Goal: Task Accomplishment & Management: Manage account settings

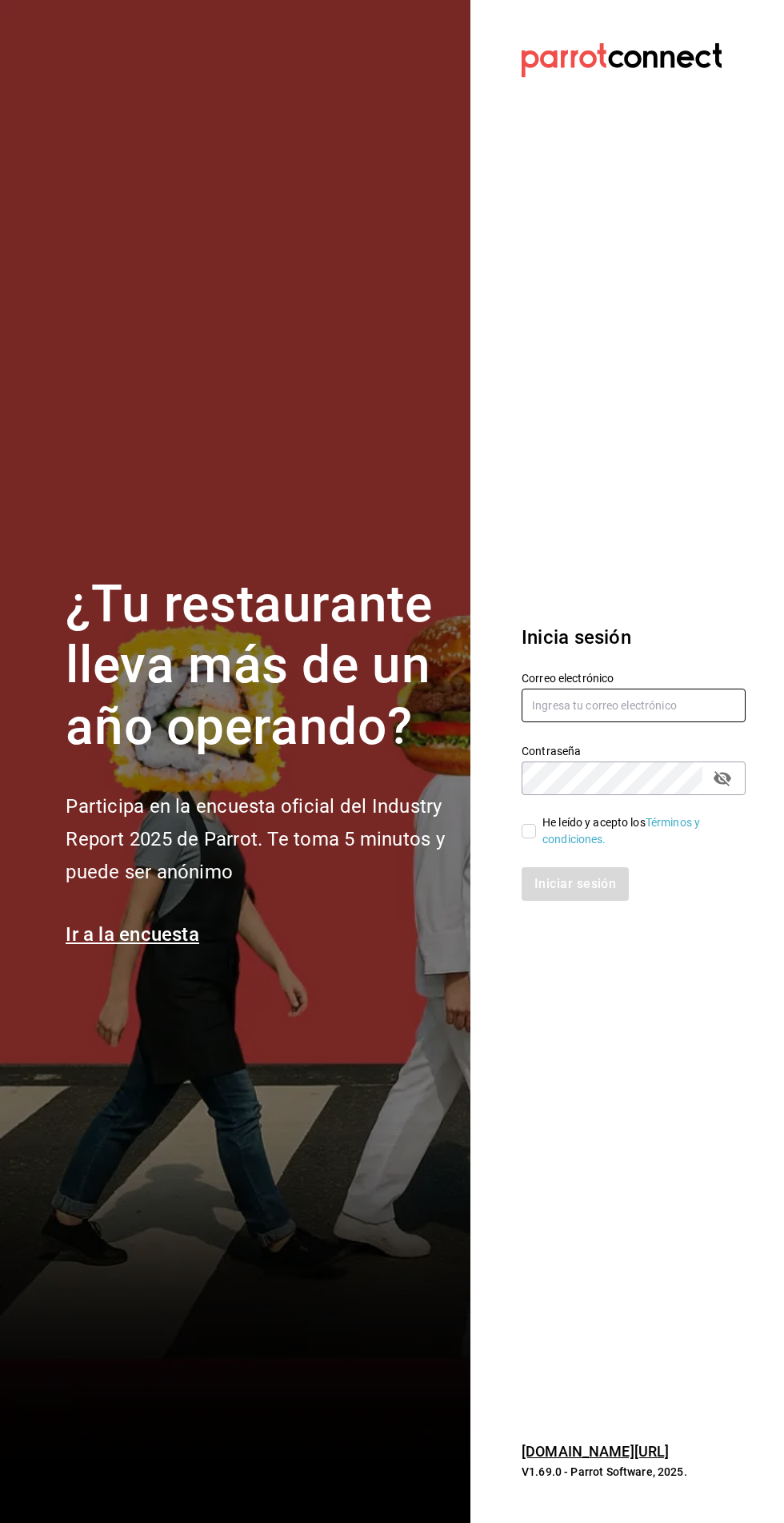
click at [620, 722] on input "text" at bounding box center [634, 705] width 224 height 34
type input "[EMAIL_ADDRESS][DOMAIN_NAME]"
click at [528, 839] on input "He leído y acepto los Términos y condiciones." at bounding box center [529, 831] width 15 height 15
checkbox input "true"
click at [576, 901] on button "Iniciar sesión" at bounding box center [576, 884] width 109 height 34
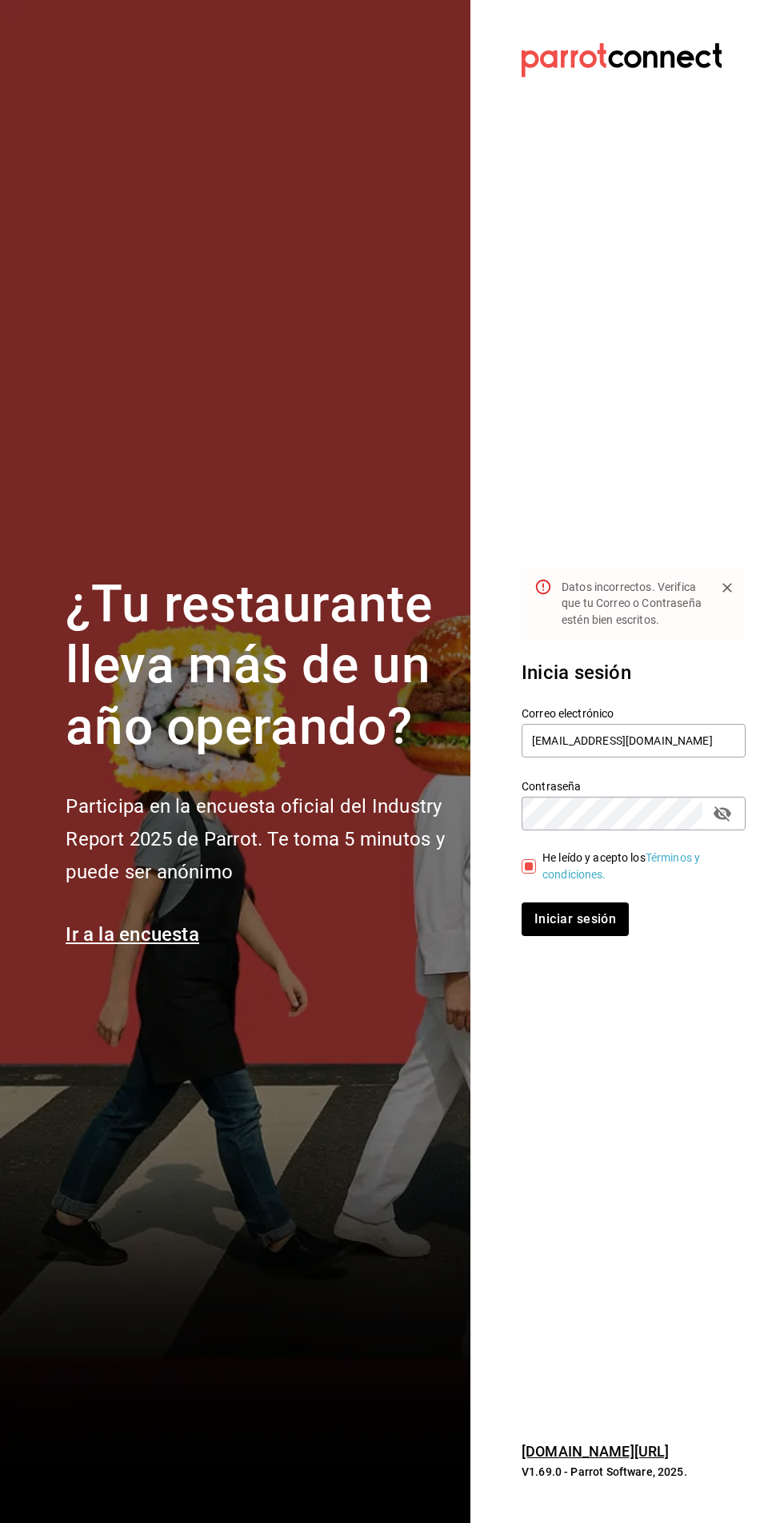
click at [728, 823] on icon "passwordField" at bounding box center [722, 813] width 19 height 19
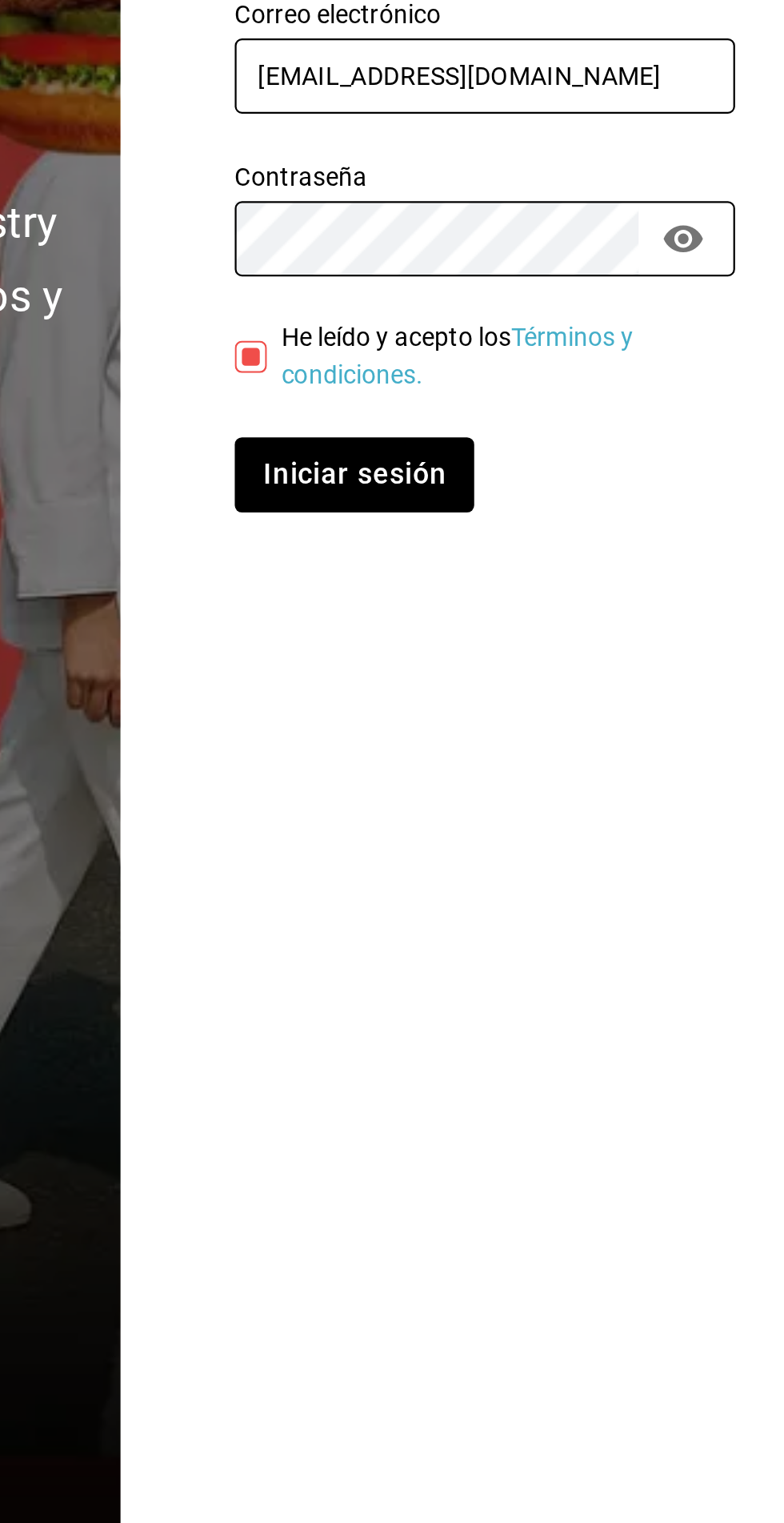
click at [617, 757] on input "[EMAIL_ADDRESS][DOMAIN_NAME]" at bounding box center [634, 740] width 224 height 34
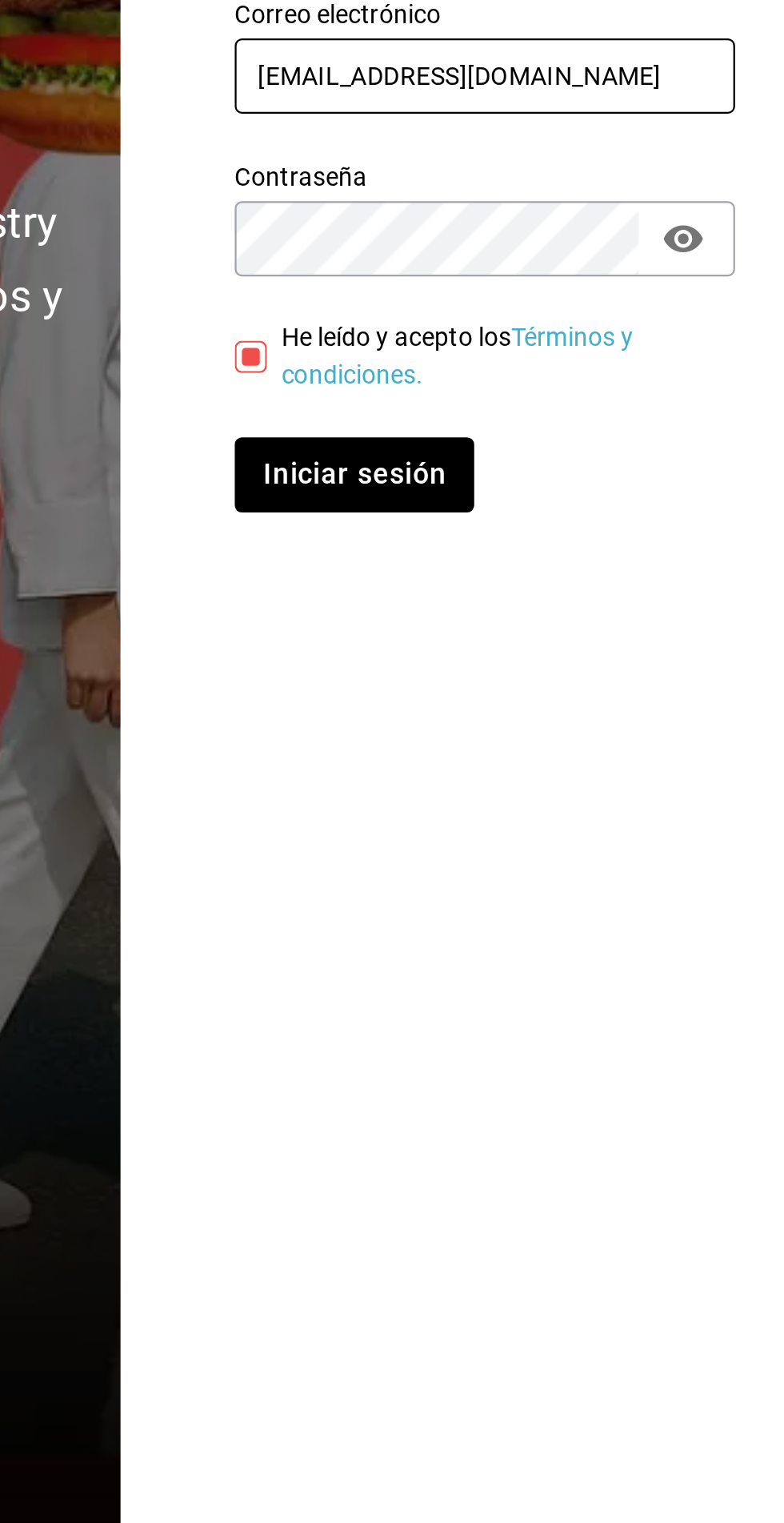
click at [678, 757] on input "[EMAIL_ADDRESS][DOMAIN_NAME]" at bounding box center [634, 740] width 224 height 34
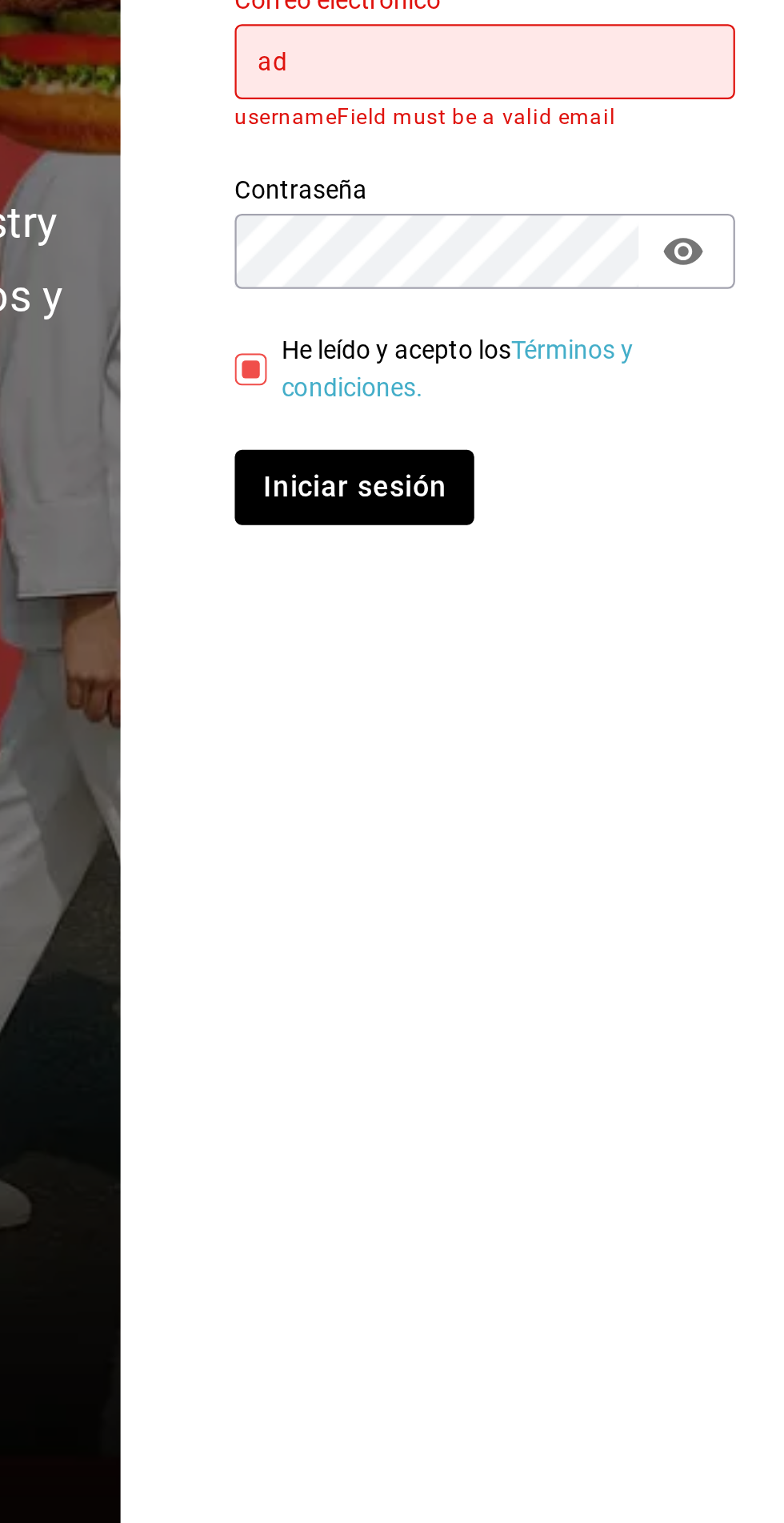
type input "a"
type input "S"
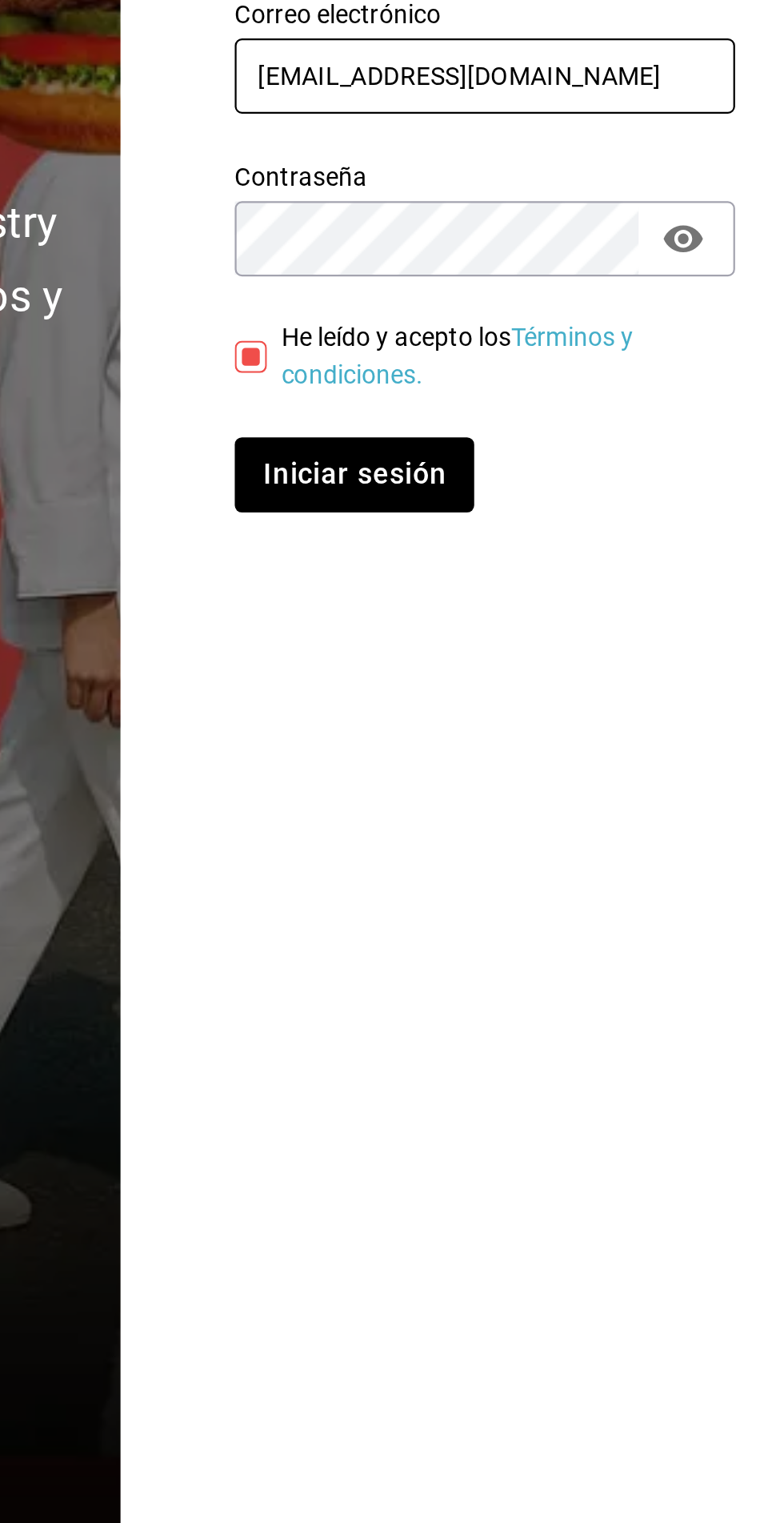
type input "[EMAIL_ADDRESS][DOMAIN_NAME]"
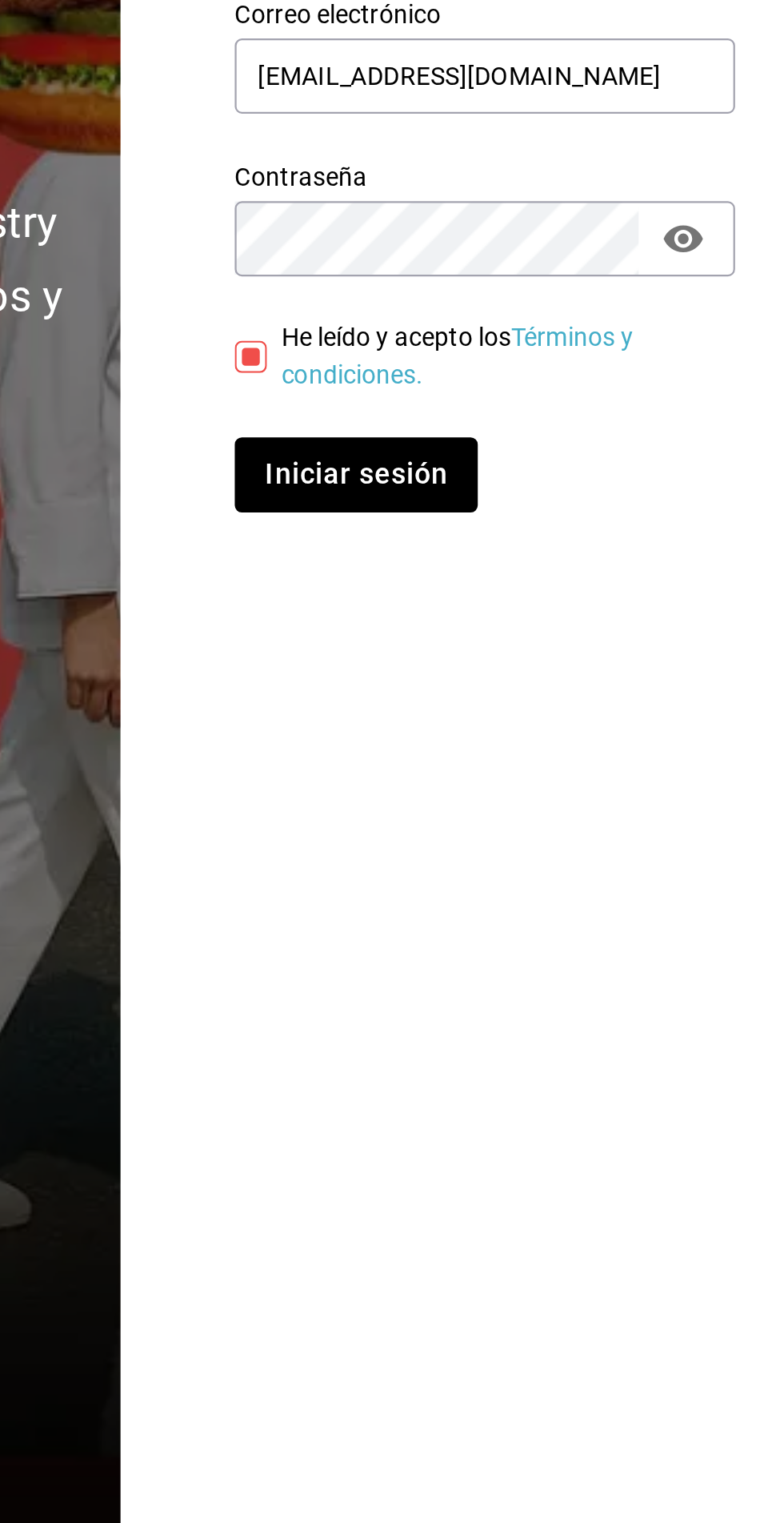
click at [568, 936] on button "Iniciar sesión" at bounding box center [576, 919] width 109 height 34
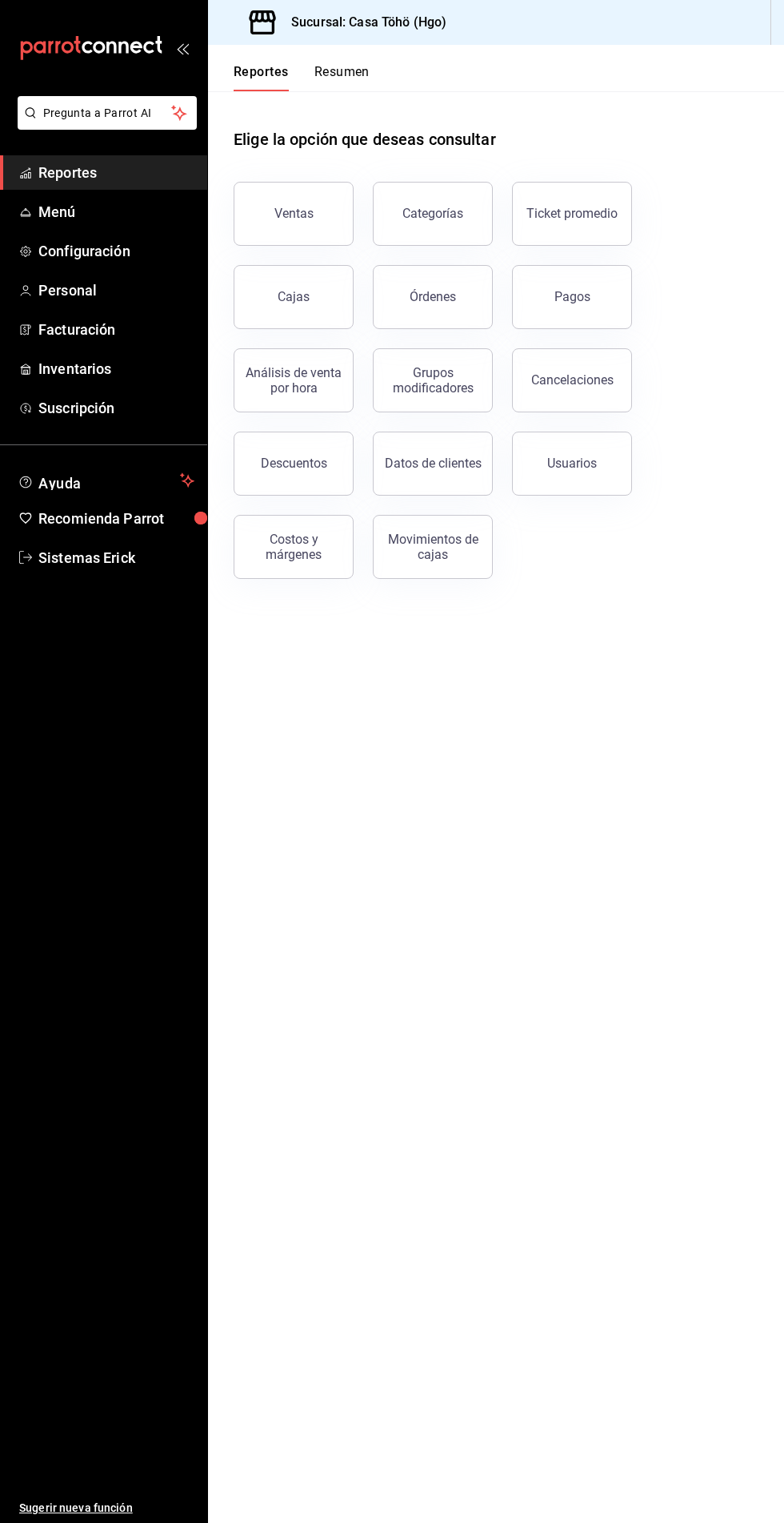
click at [25, 211] on icon "mailbox folders" at bounding box center [25, 212] width 13 height 13
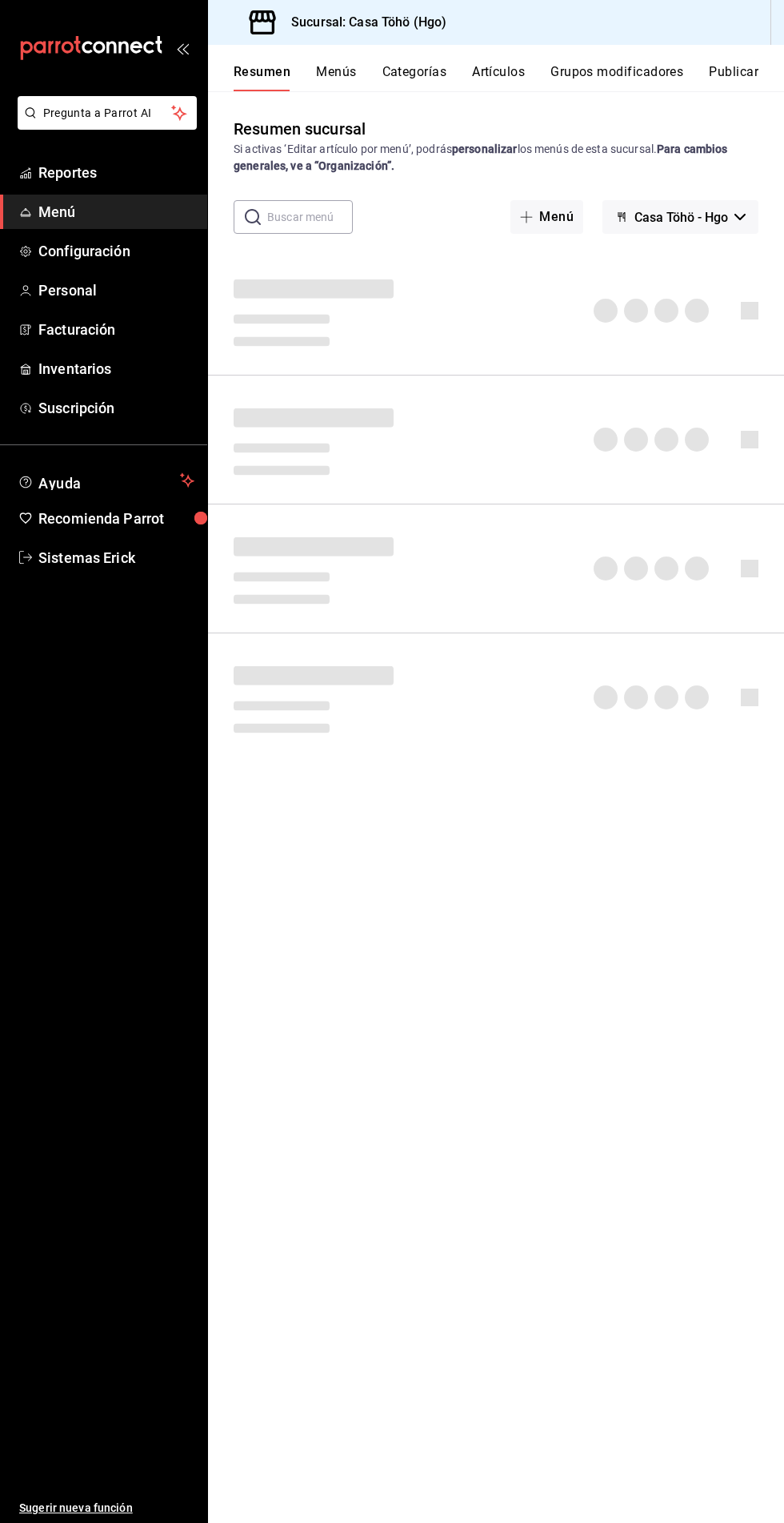
click at [470, 30] on div "Sucursal: Casa Töhö (Hgo)" at bounding box center [496, 22] width 576 height 45
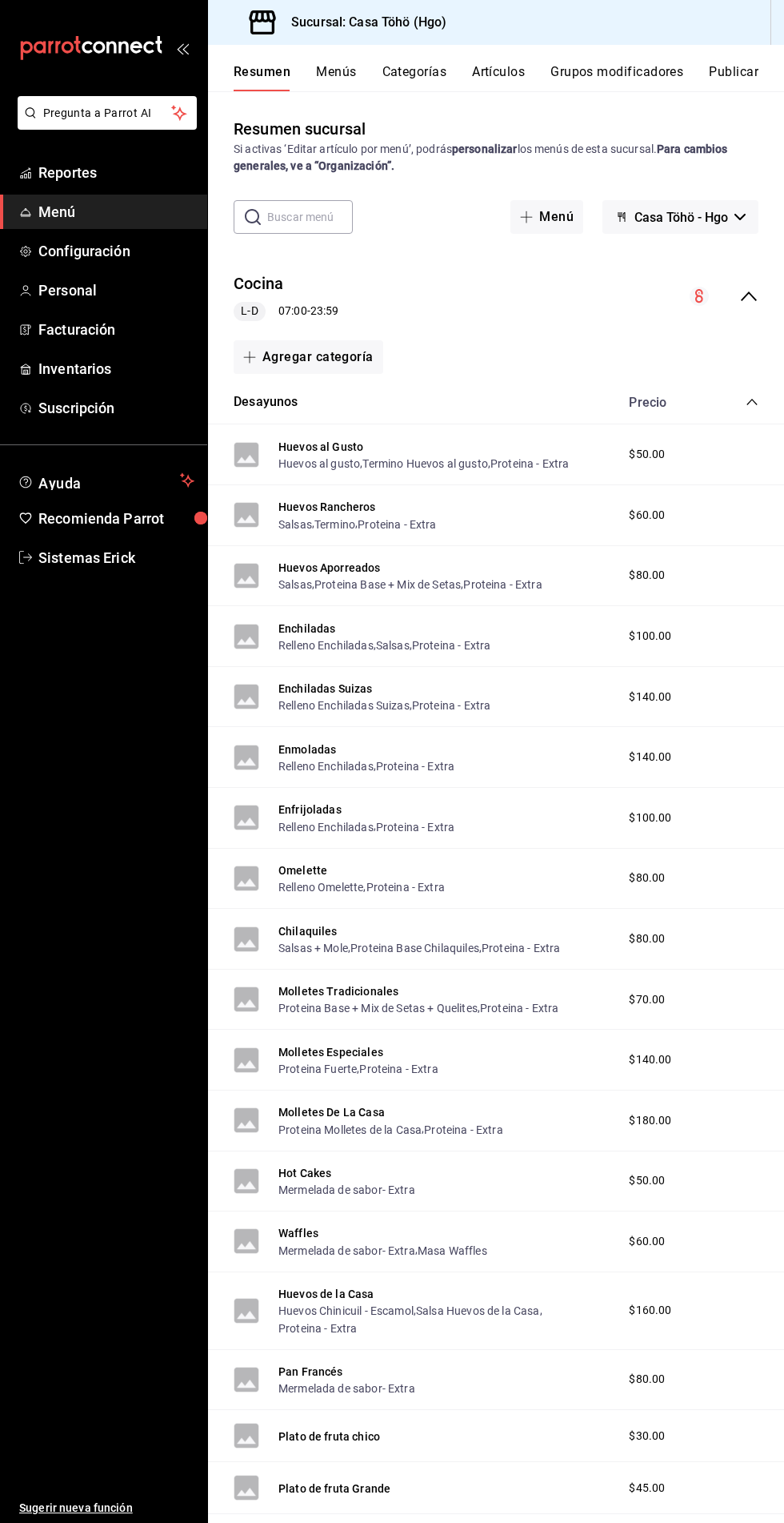
click at [493, 66] on button "Artículos" at bounding box center [498, 77] width 52 height 27
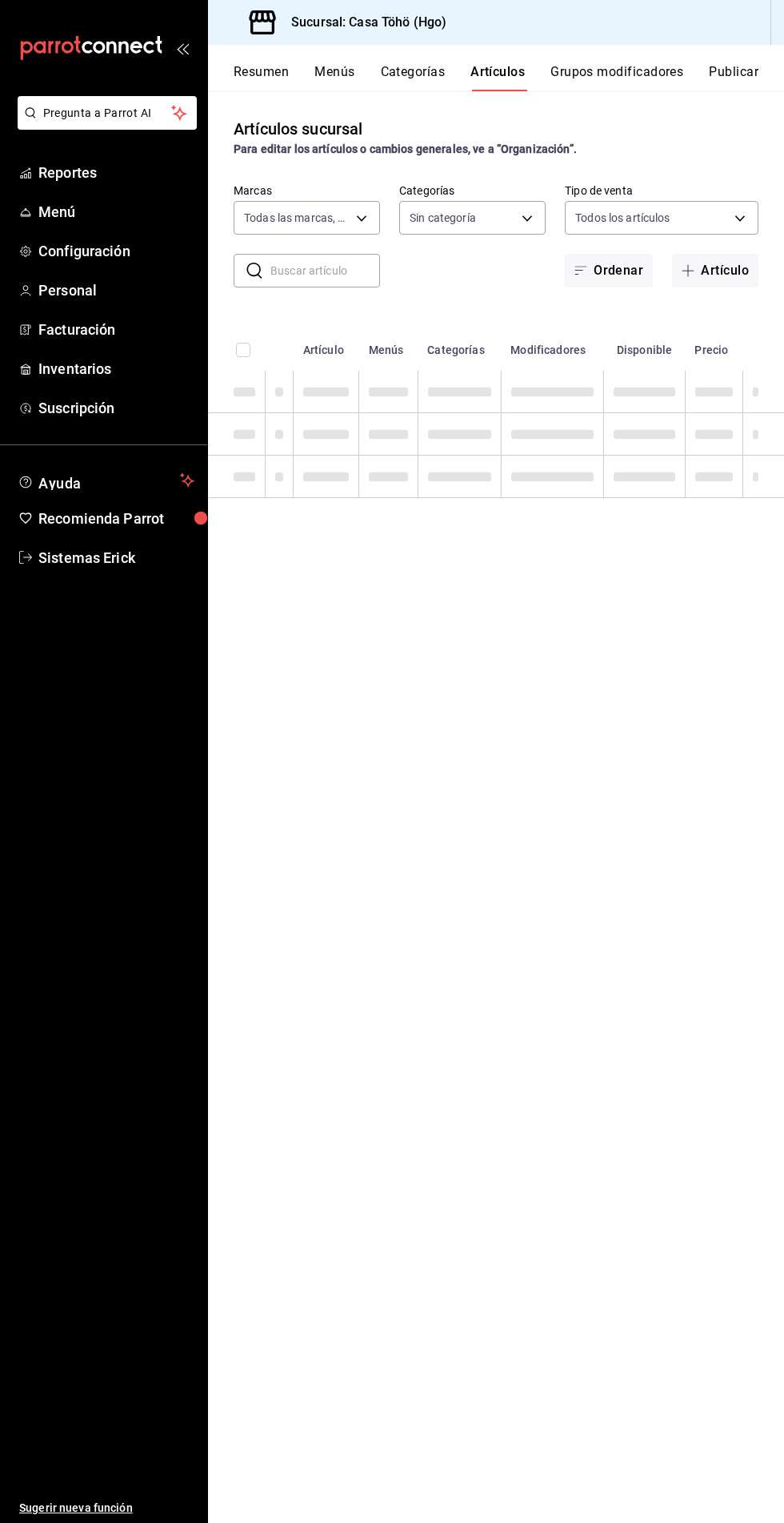
type input "3863094e-80de-4485-9a79-27000a153f73"
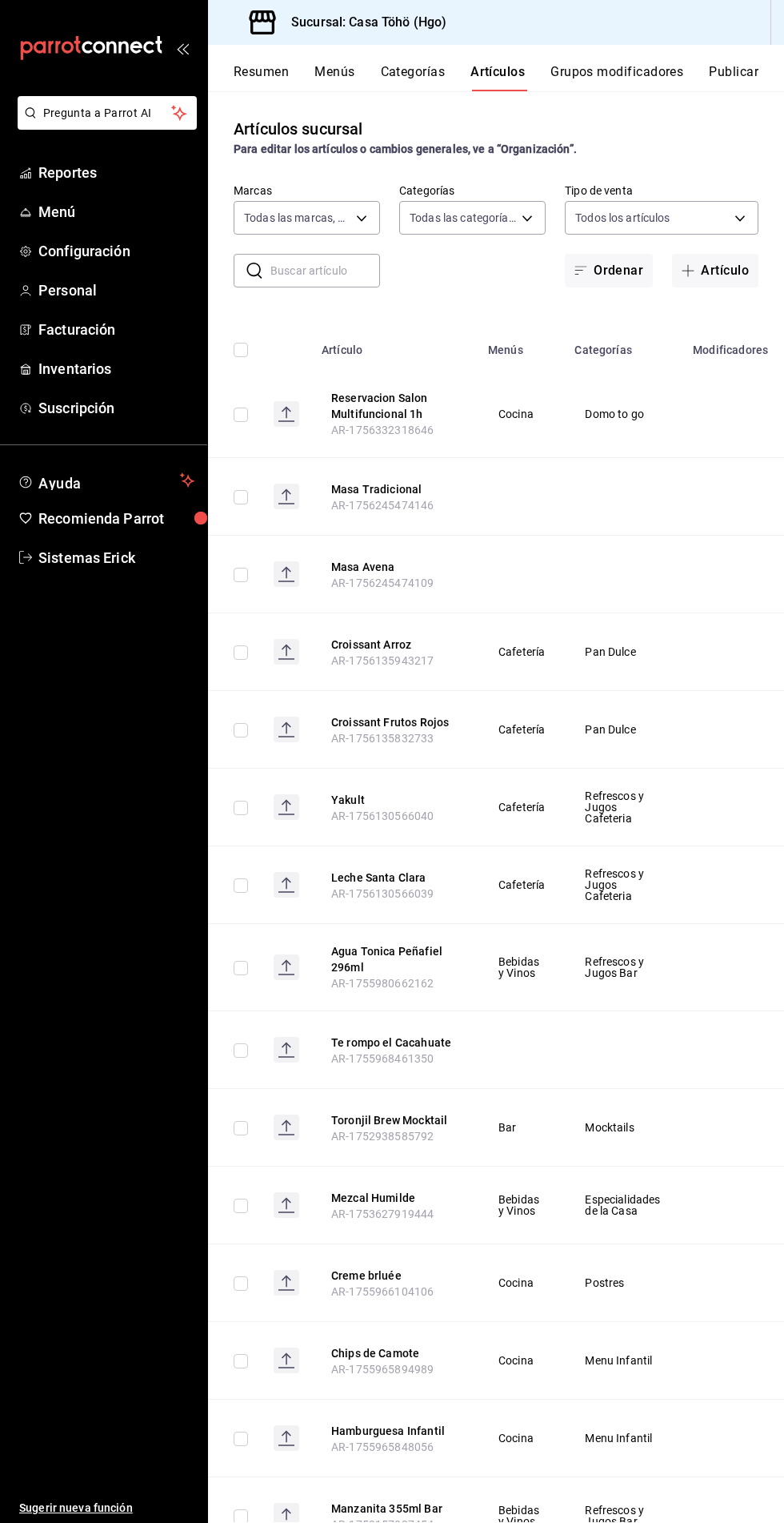
type input "d4618589-854c-42fb-9199-aab4cec7b855,28f2b0a5-eb9c-4e50-8eb7-b6e34f5562dd,e7c48…"
click at [312, 226] on body "Pregunta a Parrot AI Reportes Menú Configuración Personal Facturación Inventari…" at bounding box center [392, 762] width 784 height 1523
click at [546, 485] on div at bounding box center [392, 762] width 784 height 1523
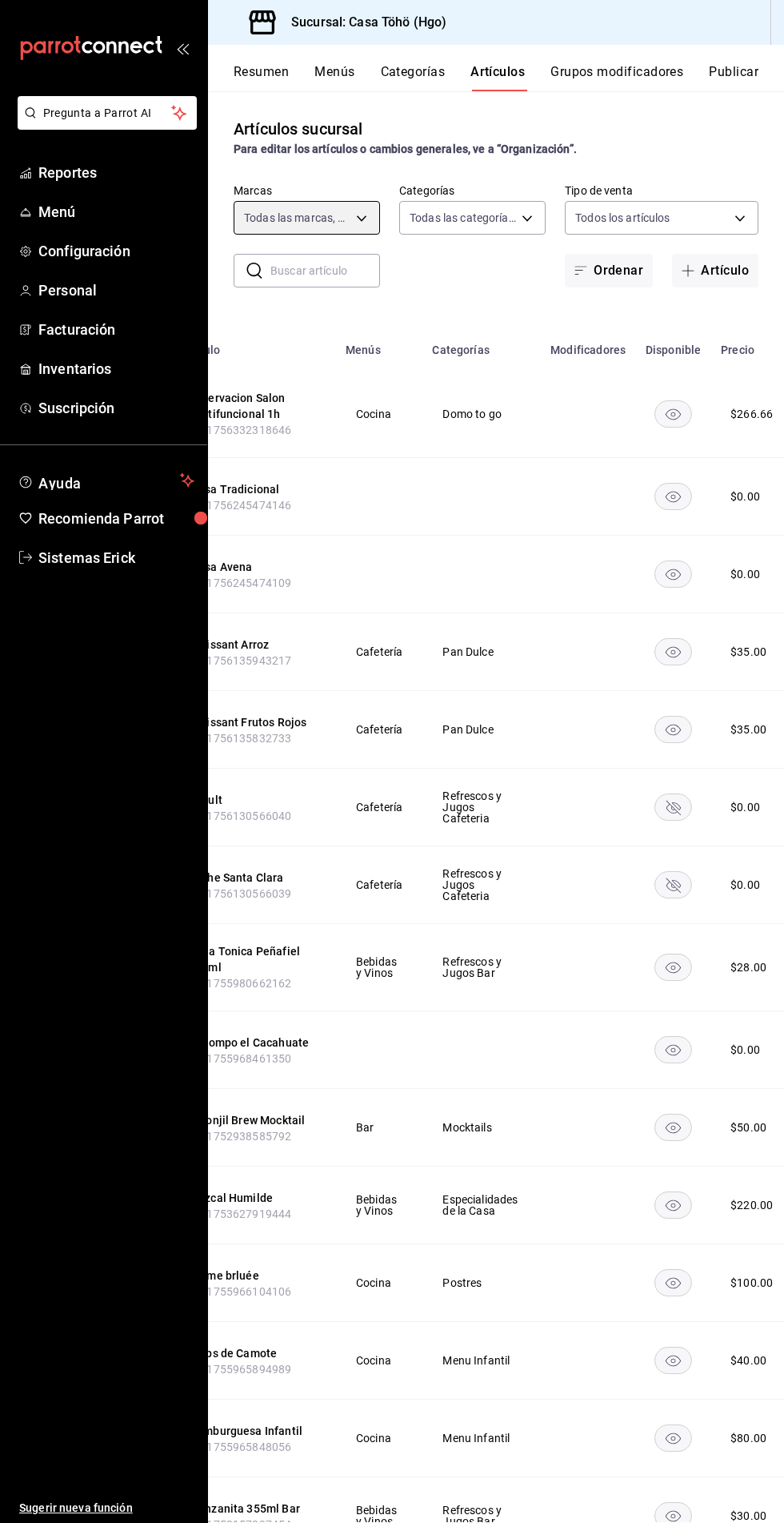
scroll to position [0, 208]
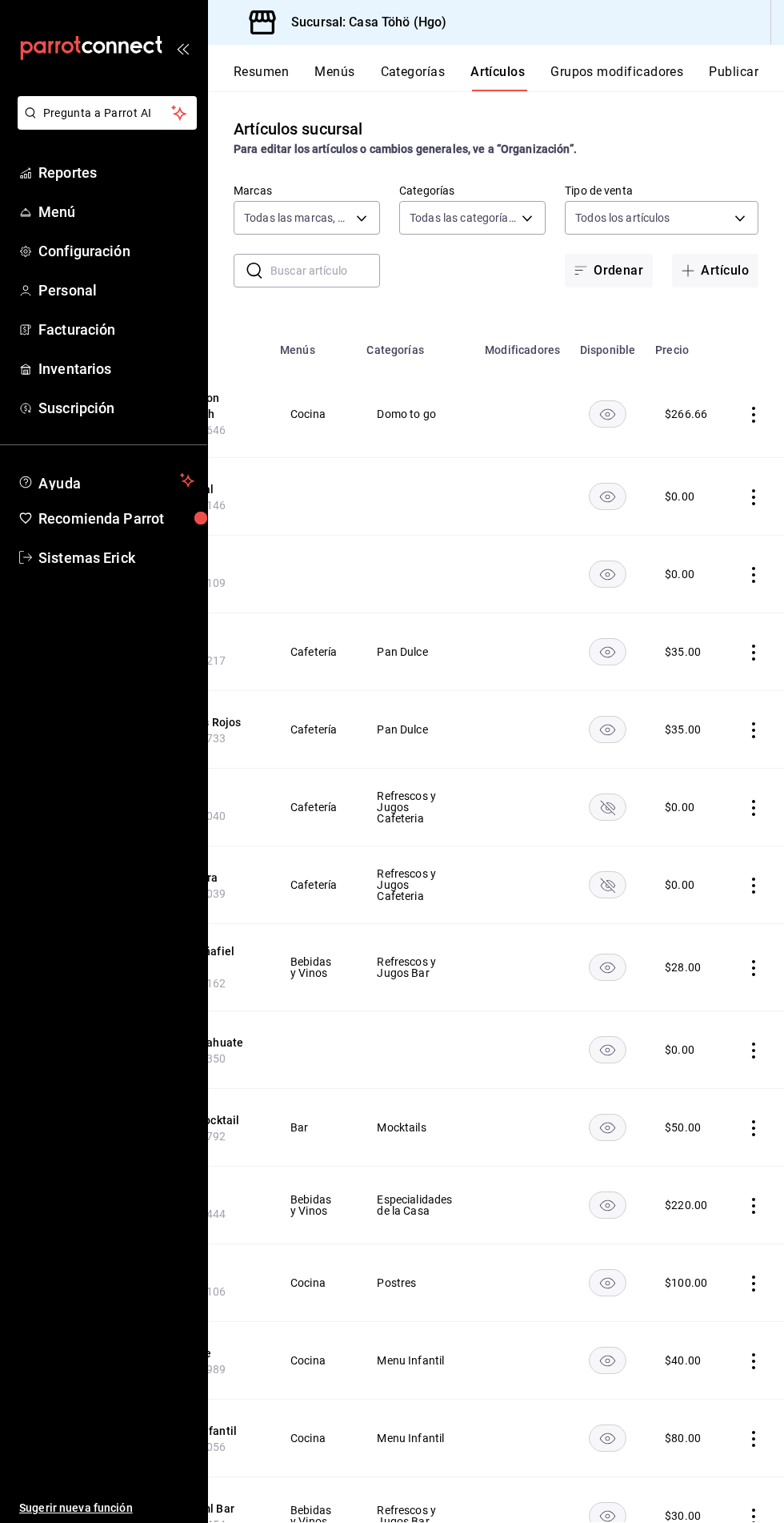
click at [312, 270] on input "text" at bounding box center [325, 271] width 110 height 32
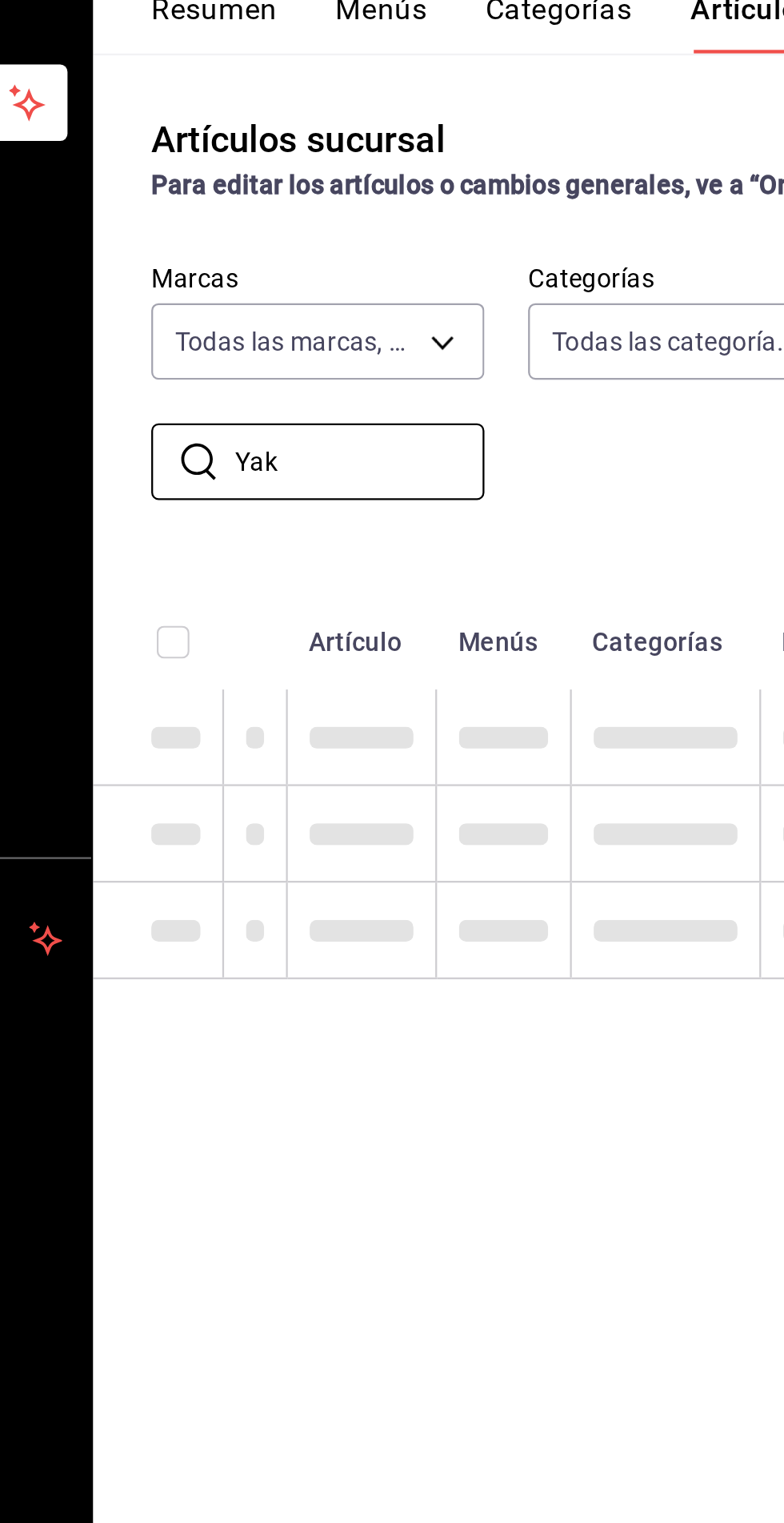
scroll to position [0, 0]
type input "Yak"
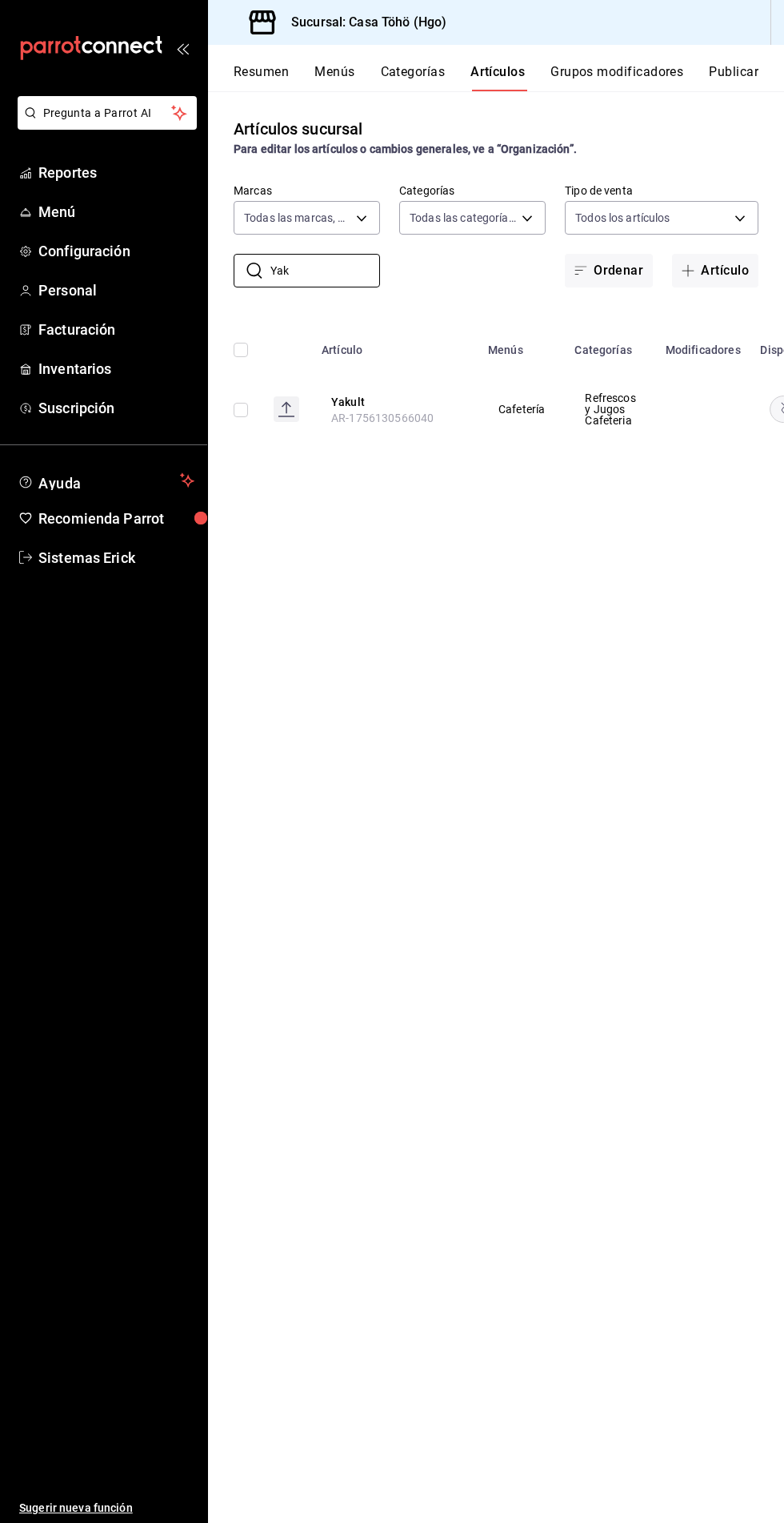
click at [347, 397] on button "Yakult" at bounding box center [395, 402] width 128 height 16
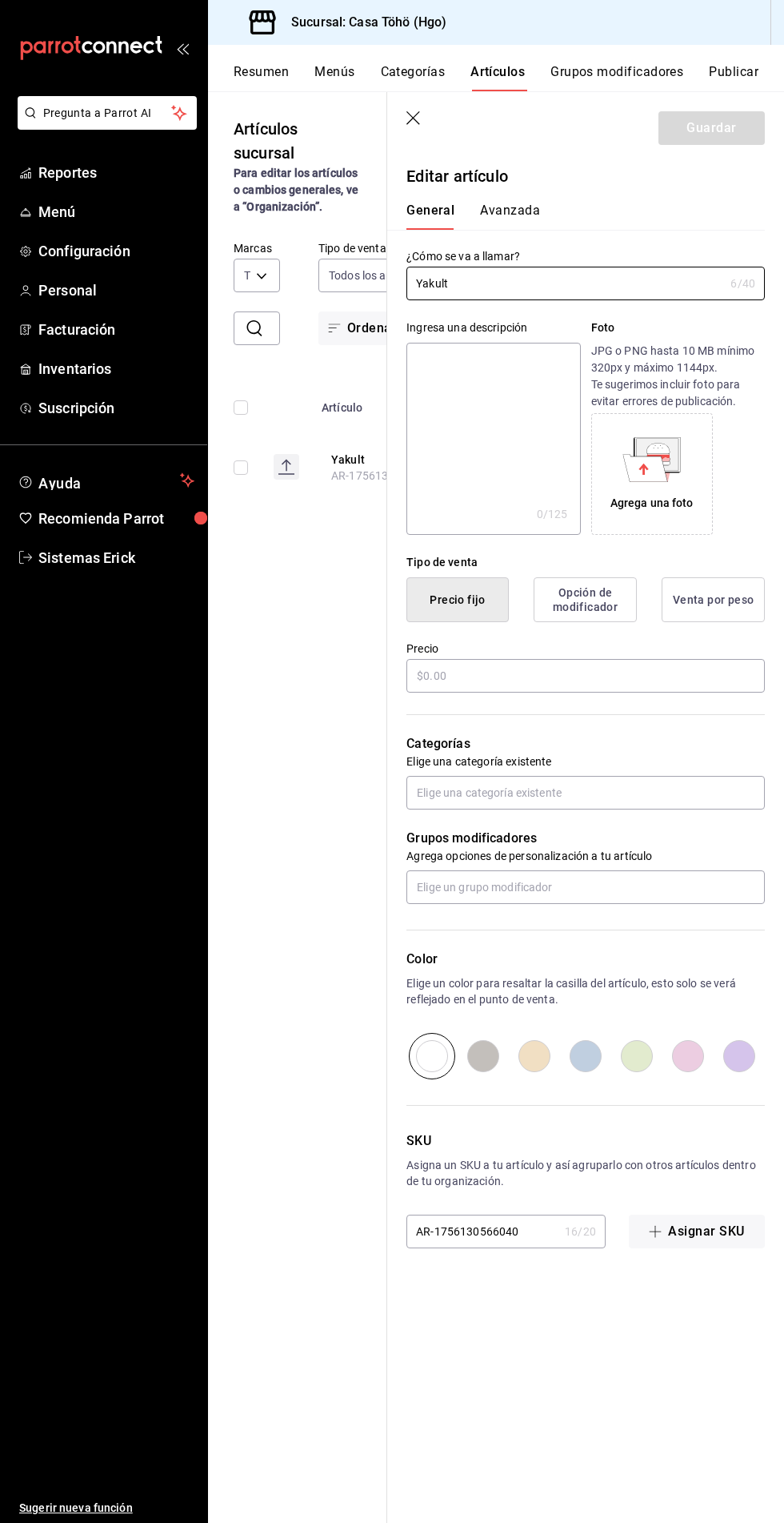
type input "$0.00"
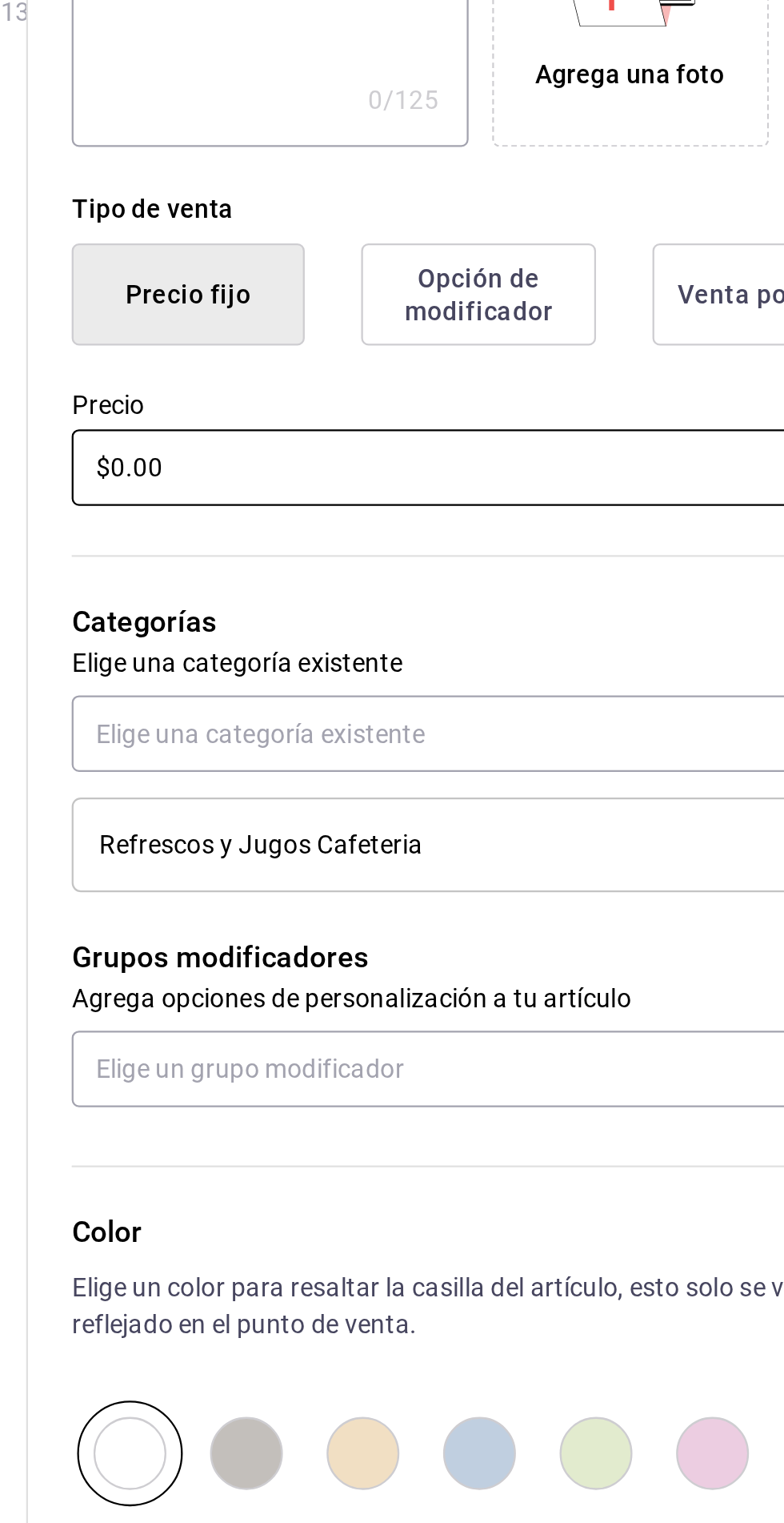
click at [443, 673] on input "$0.00" at bounding box center [586, 675] width 359 height 34
click at [428, 672] on input "$0.00" at bounding box center [586, 675] width 359 height 34
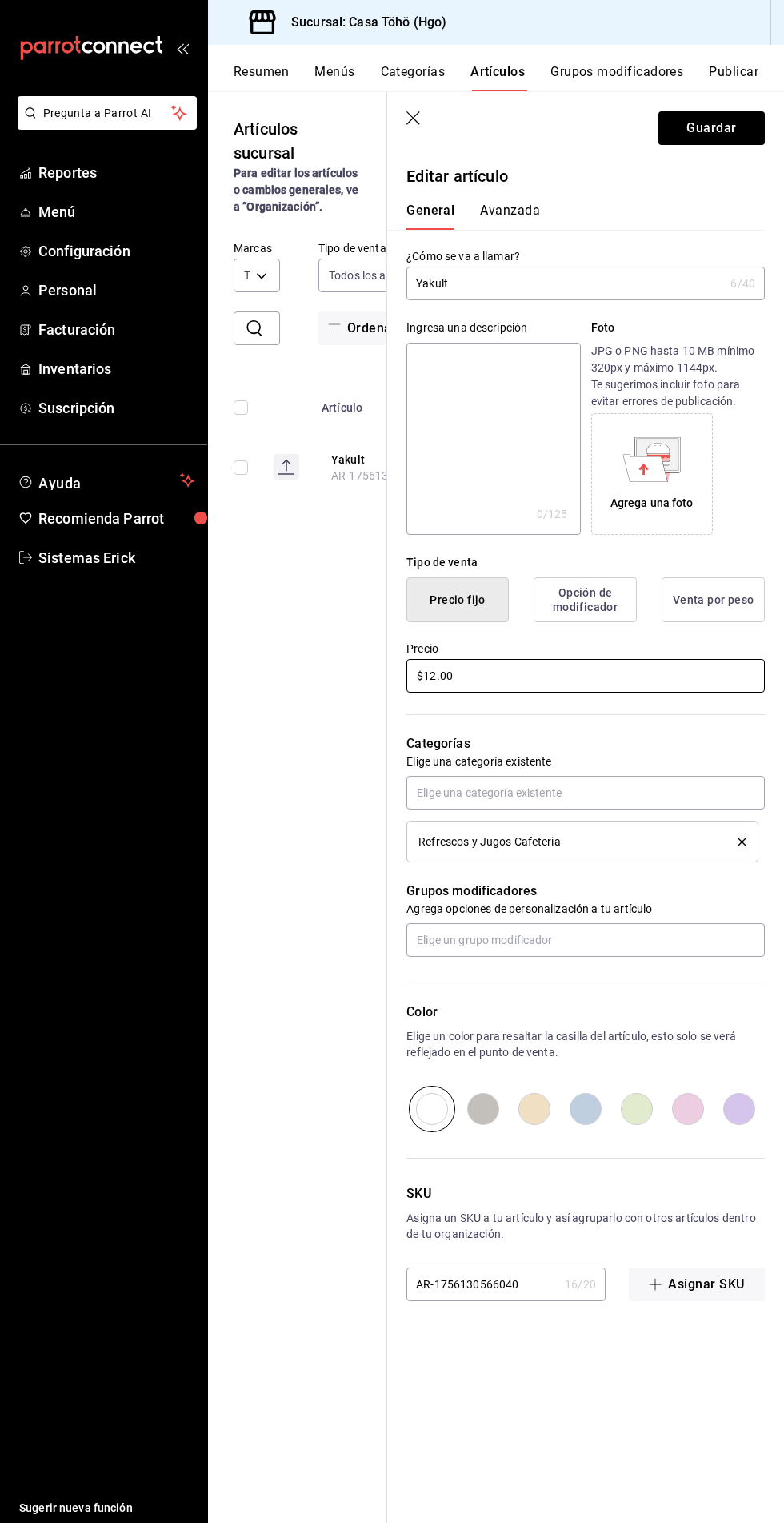
type input "$12.00"
click at [682, 139] on button "Guardar" at bounding box center [712, 128] width 106 height 34
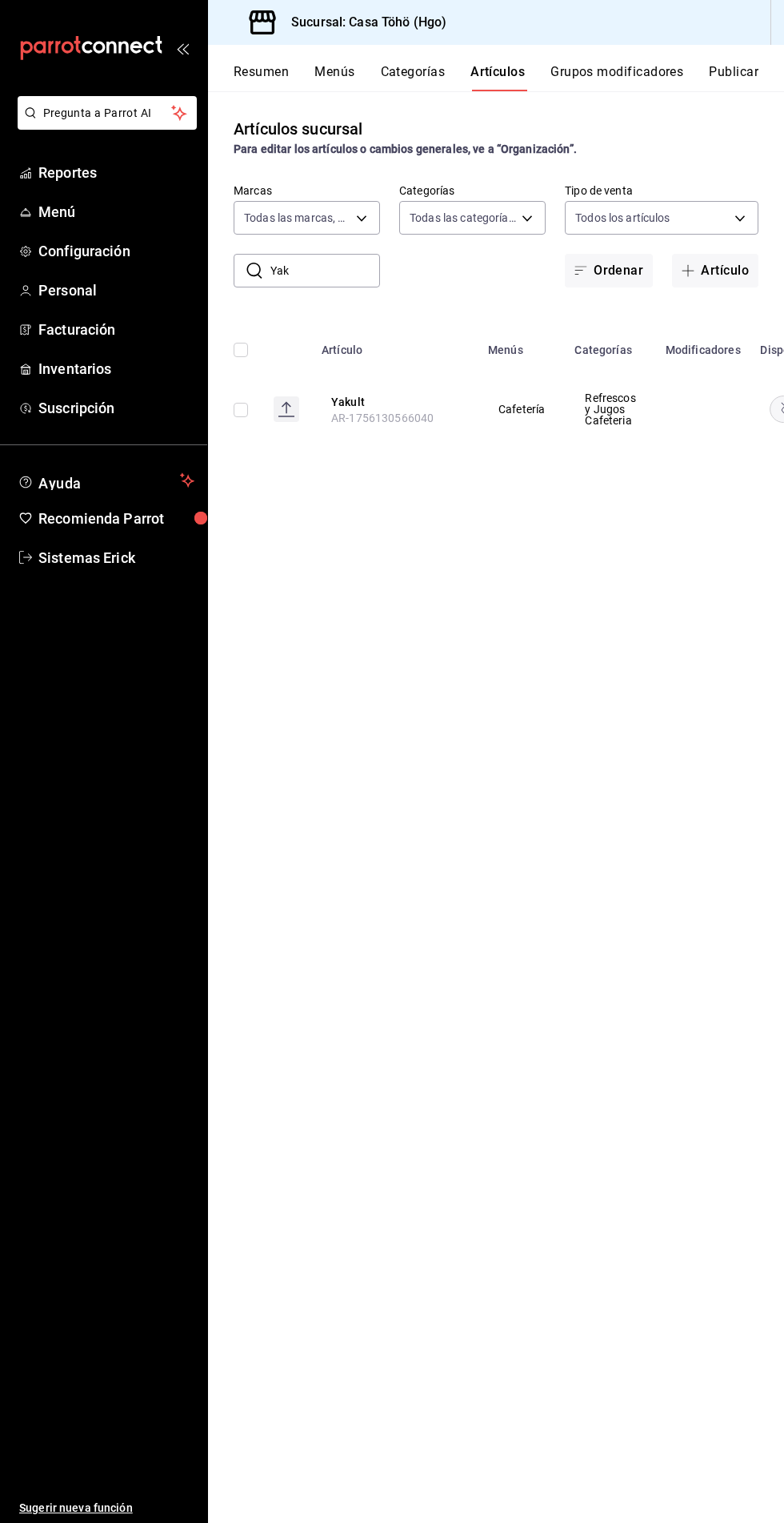
click at [770, 409] on rect "availability-product" at bounding box center [788, 409] width 37 height 26
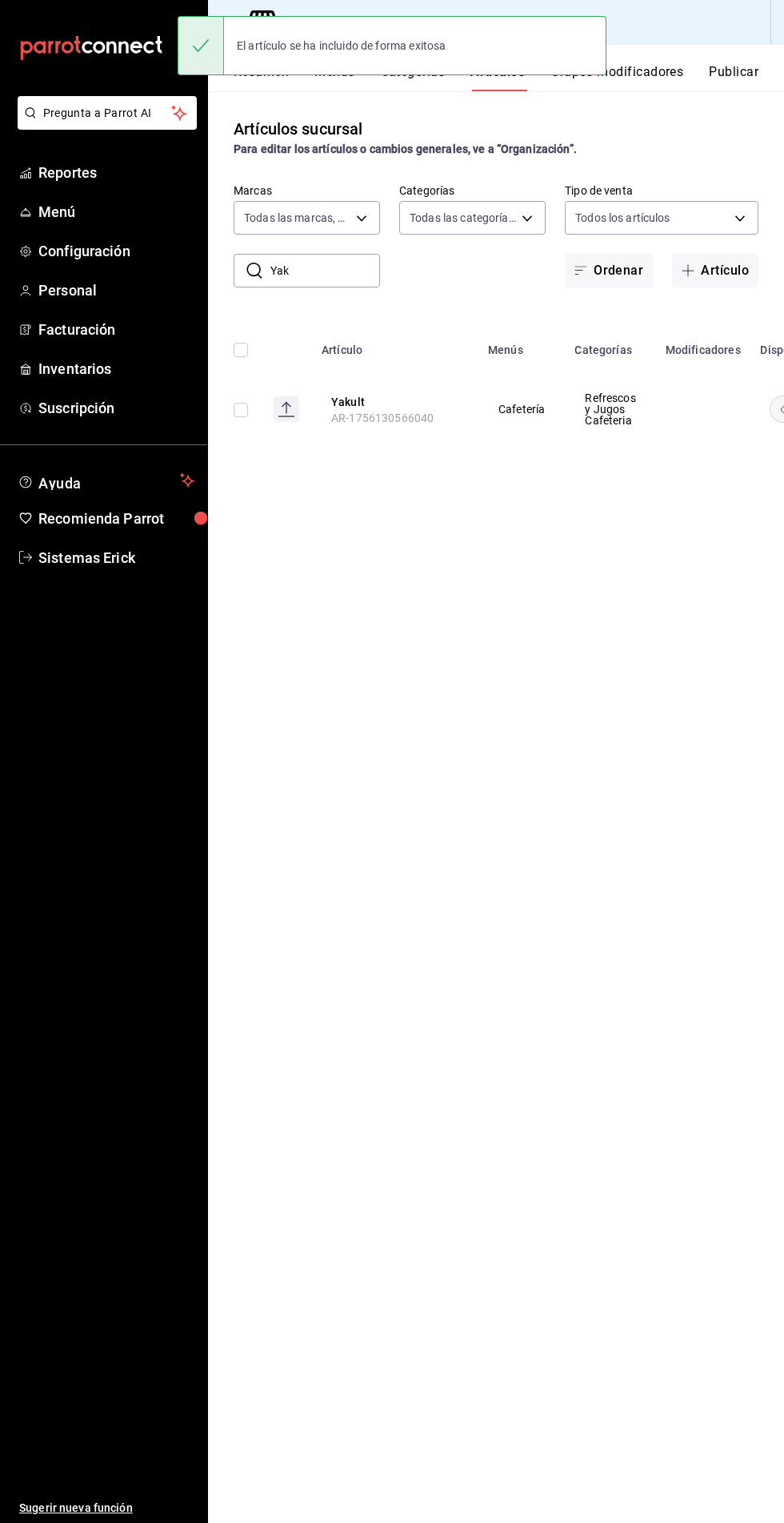
click at [323, 270] on input "Yak" at bounding box center [325, 271] width 110 height 32
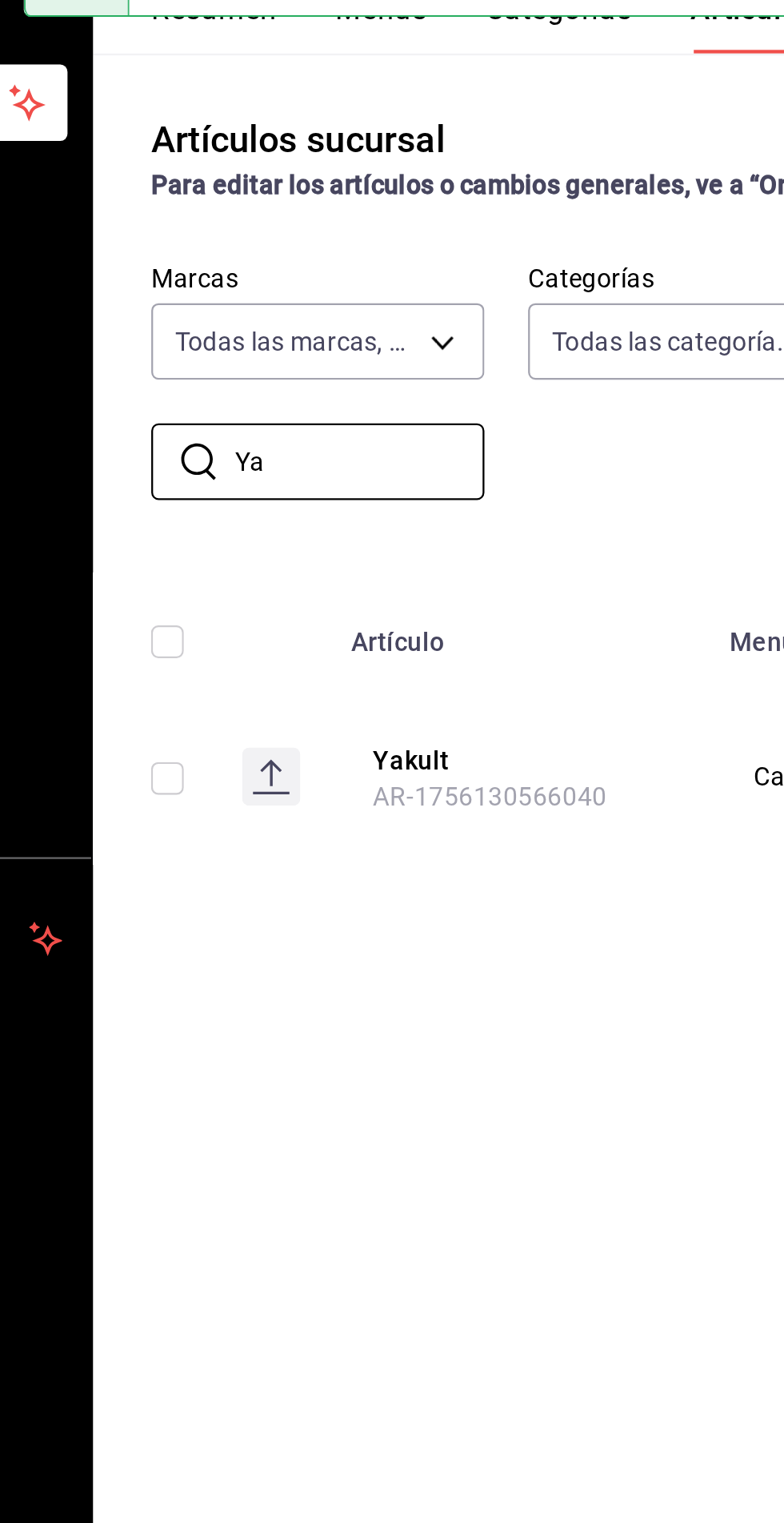
type input "Y"
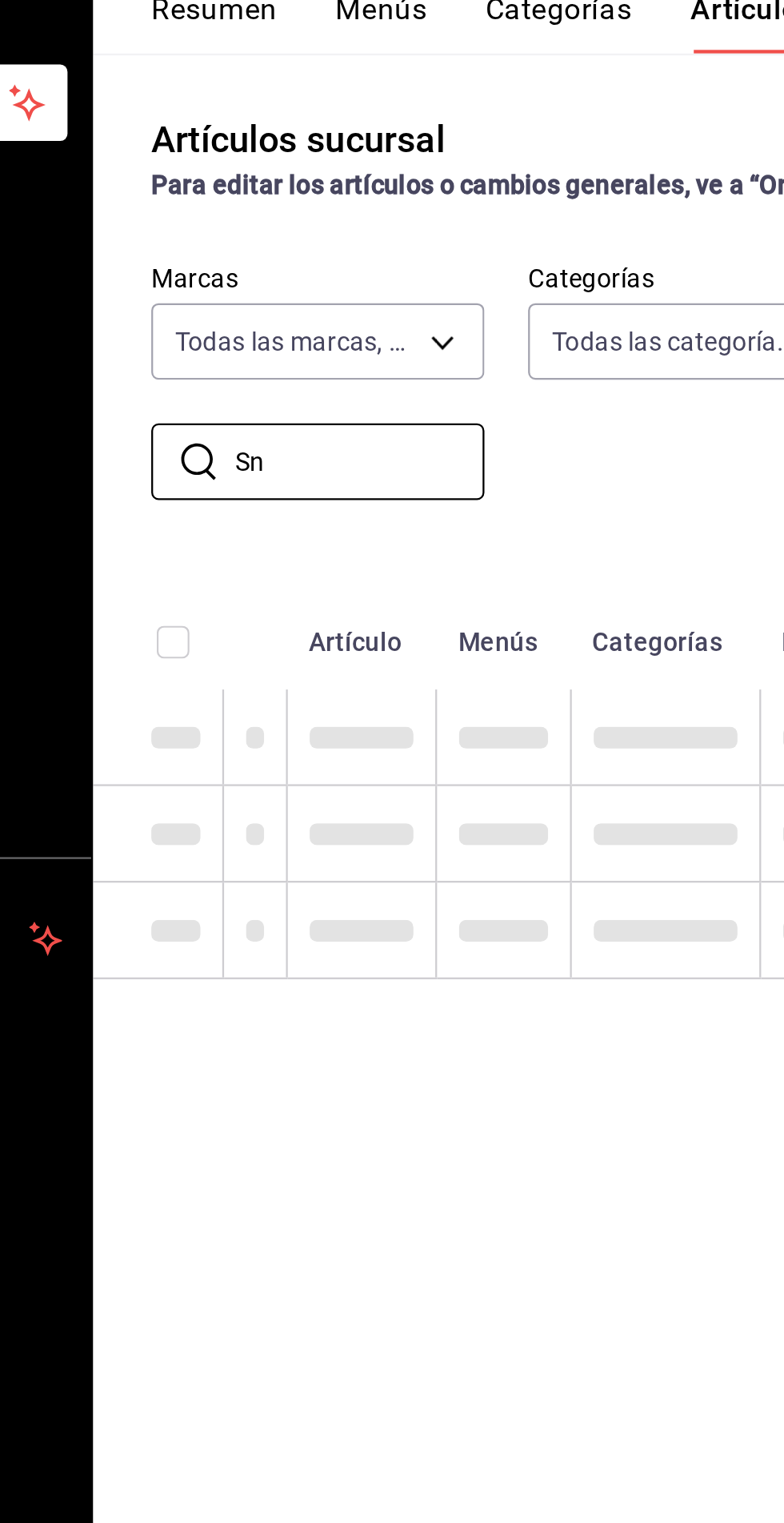
type input "S"
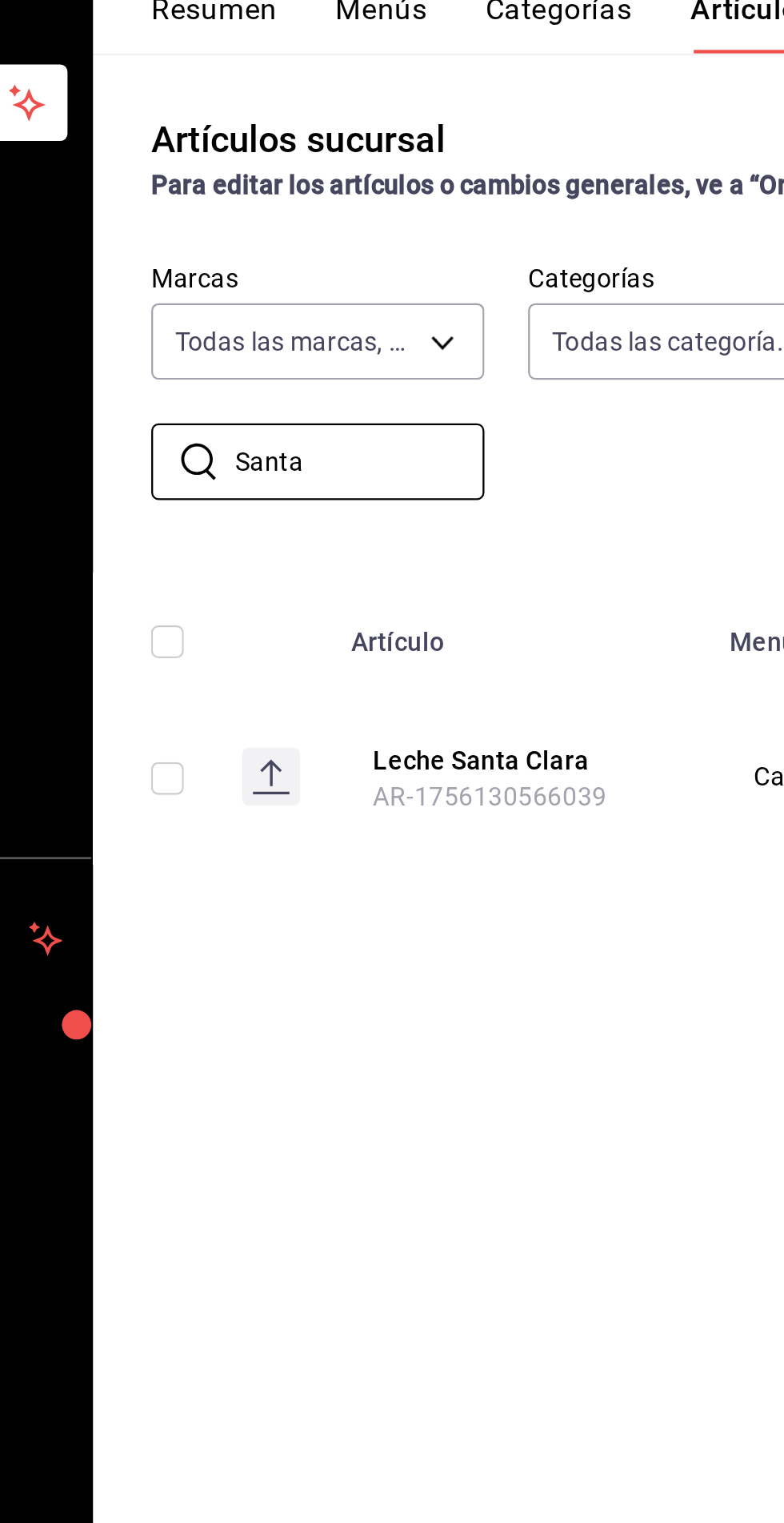
type input "Santa"
click at [391, 400] on button "Leche Santa Clara" at bounding box center [395, 402] width 128 height 16
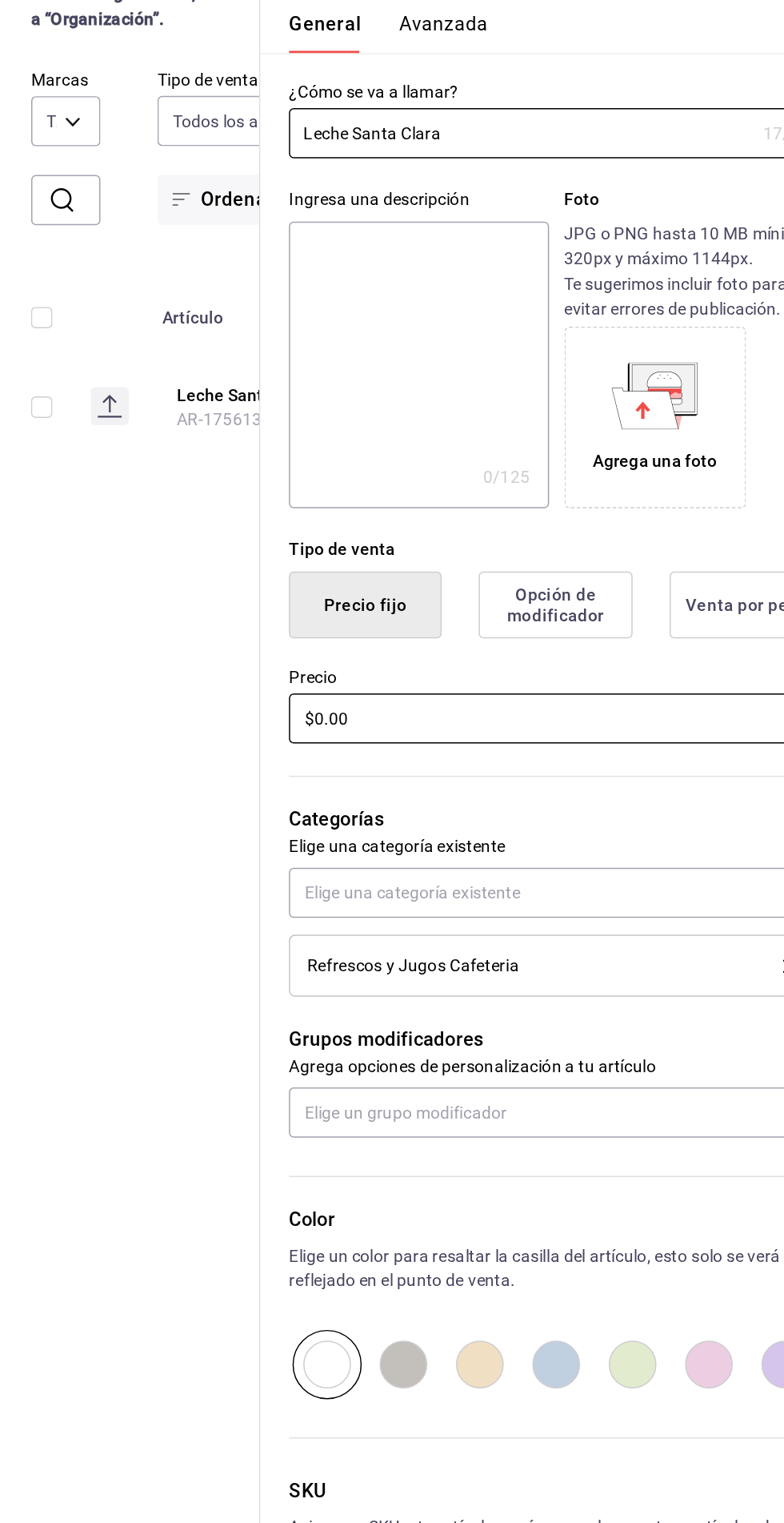
click at [532, 679] on input "$0.00" at bounding box center [586, 675] width 359 height 34
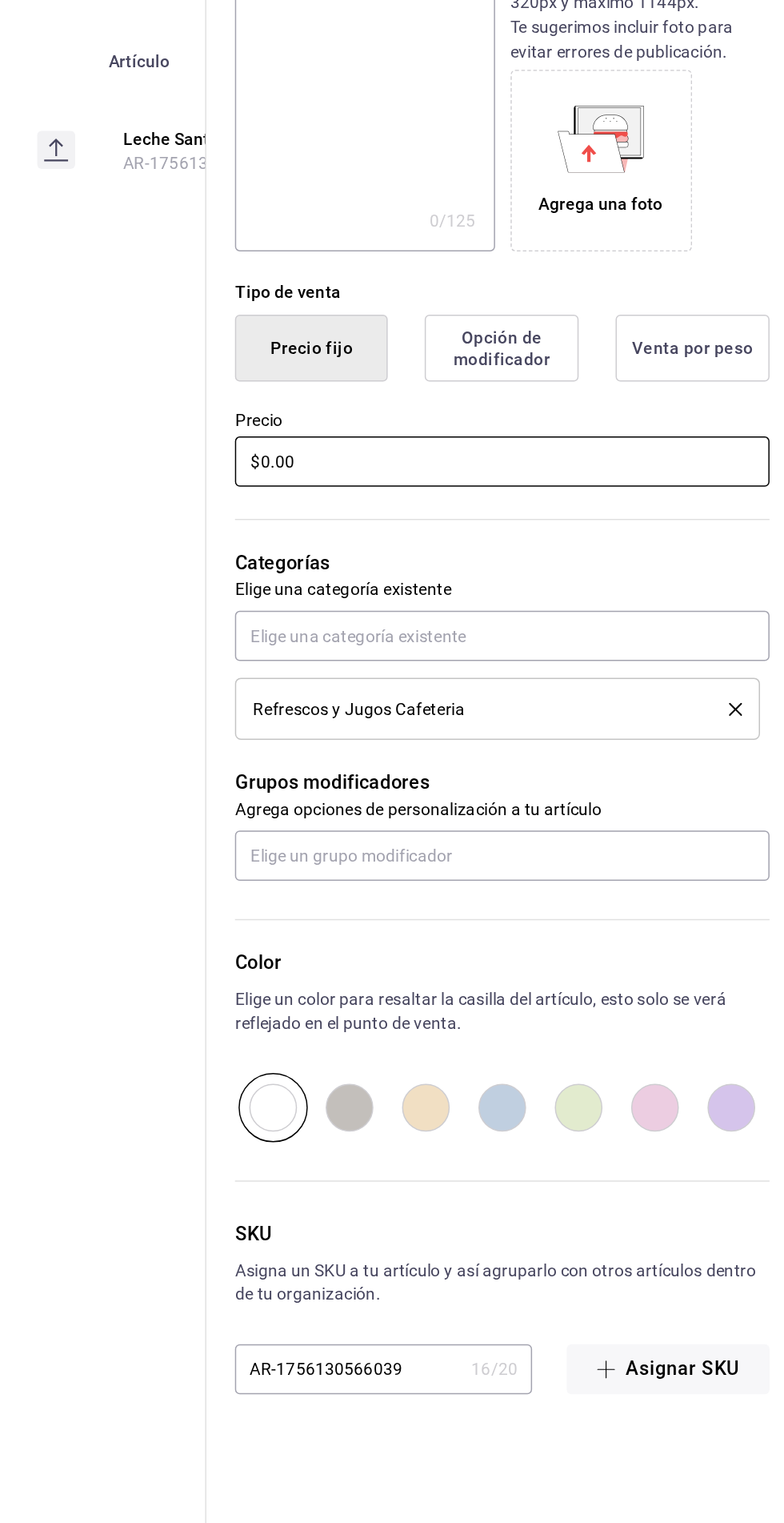
type input "$0.00"
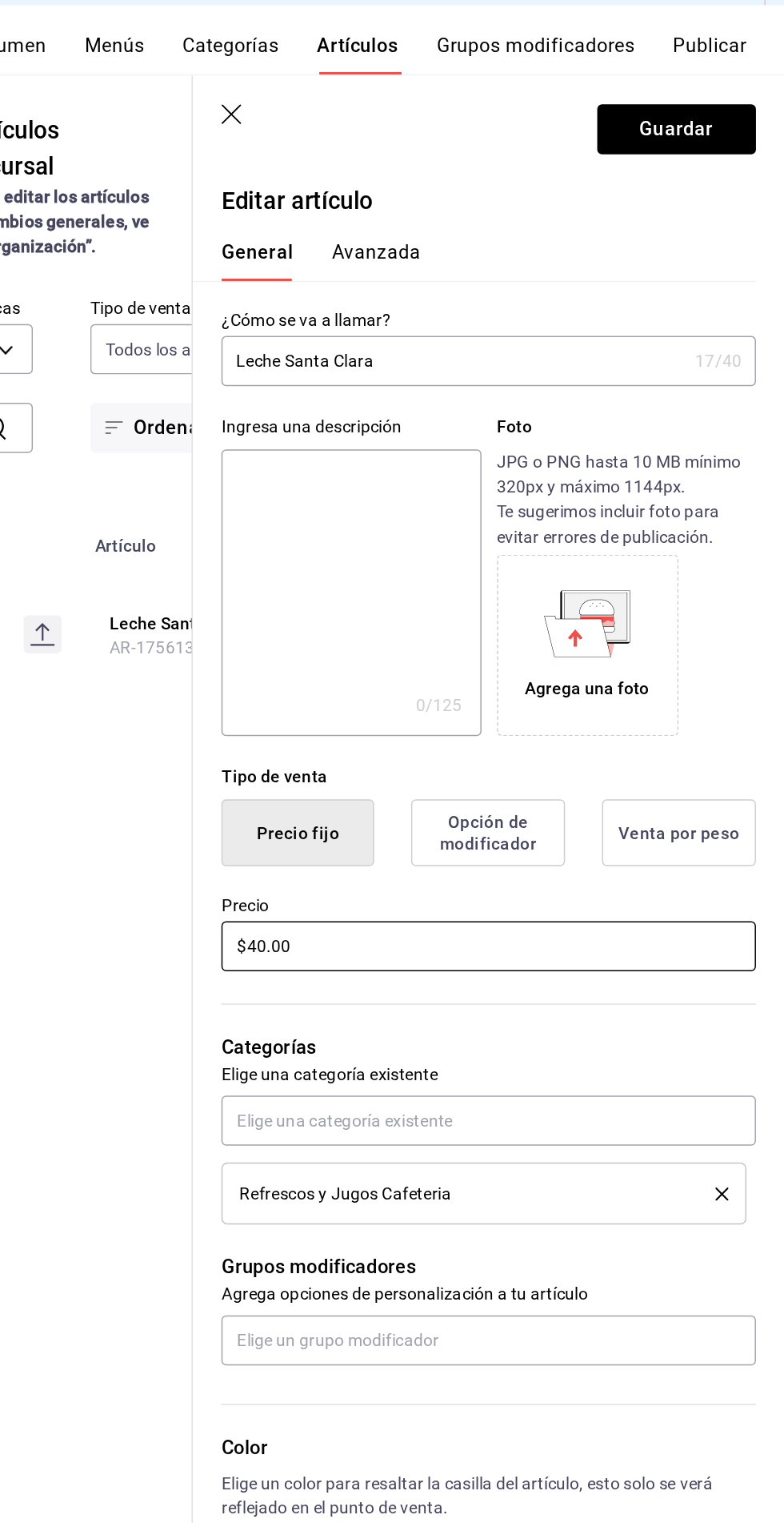
type input "$40.00"
click at [683, 117] on button "Guardar" at bounding box center [712, 128] width 106 height 34
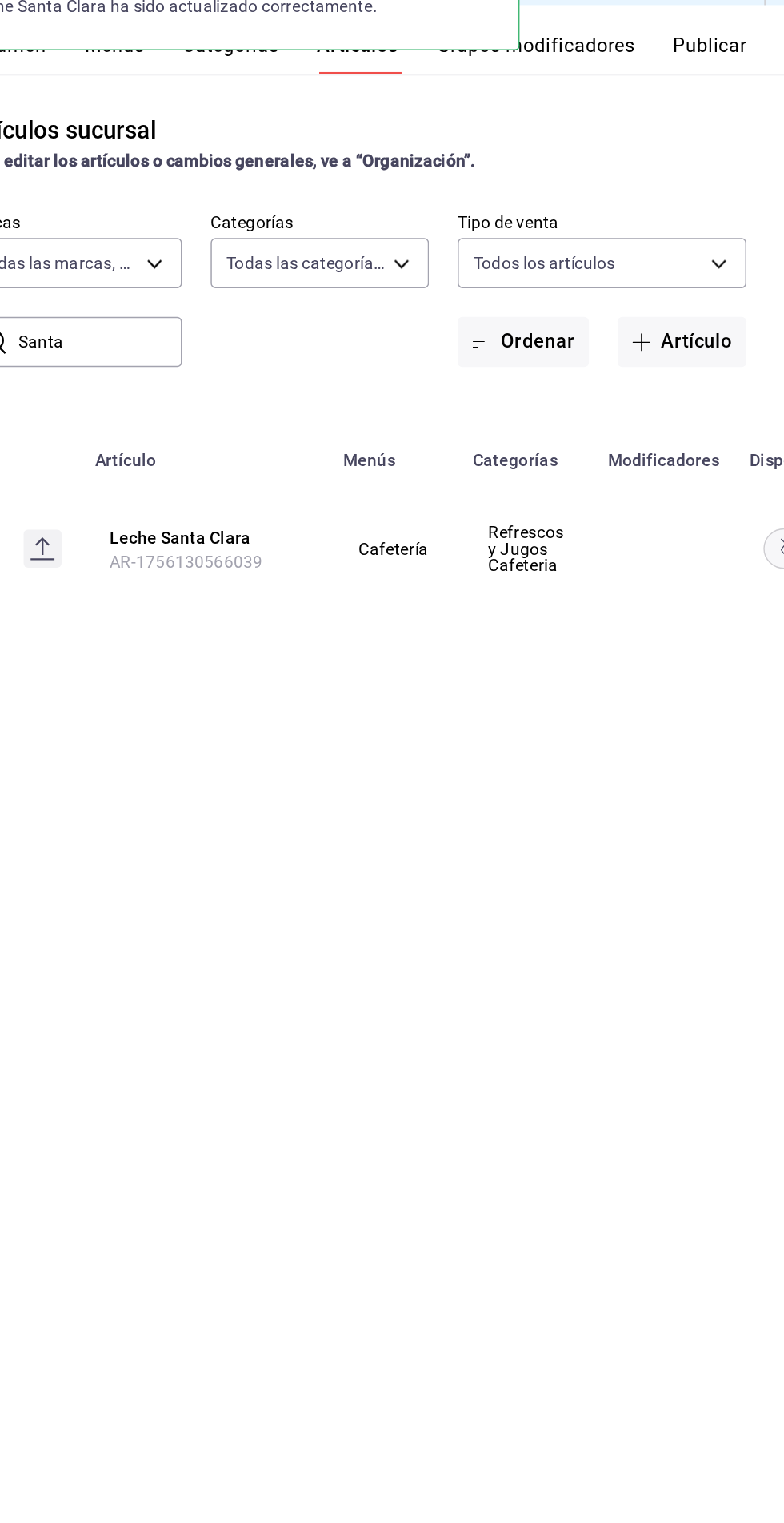
click at [775, 401] on rect "availability-product" at bounding box center [788, 409] width 37 height 26
